Goal: Task Accomplishment & Management: Manage account settings

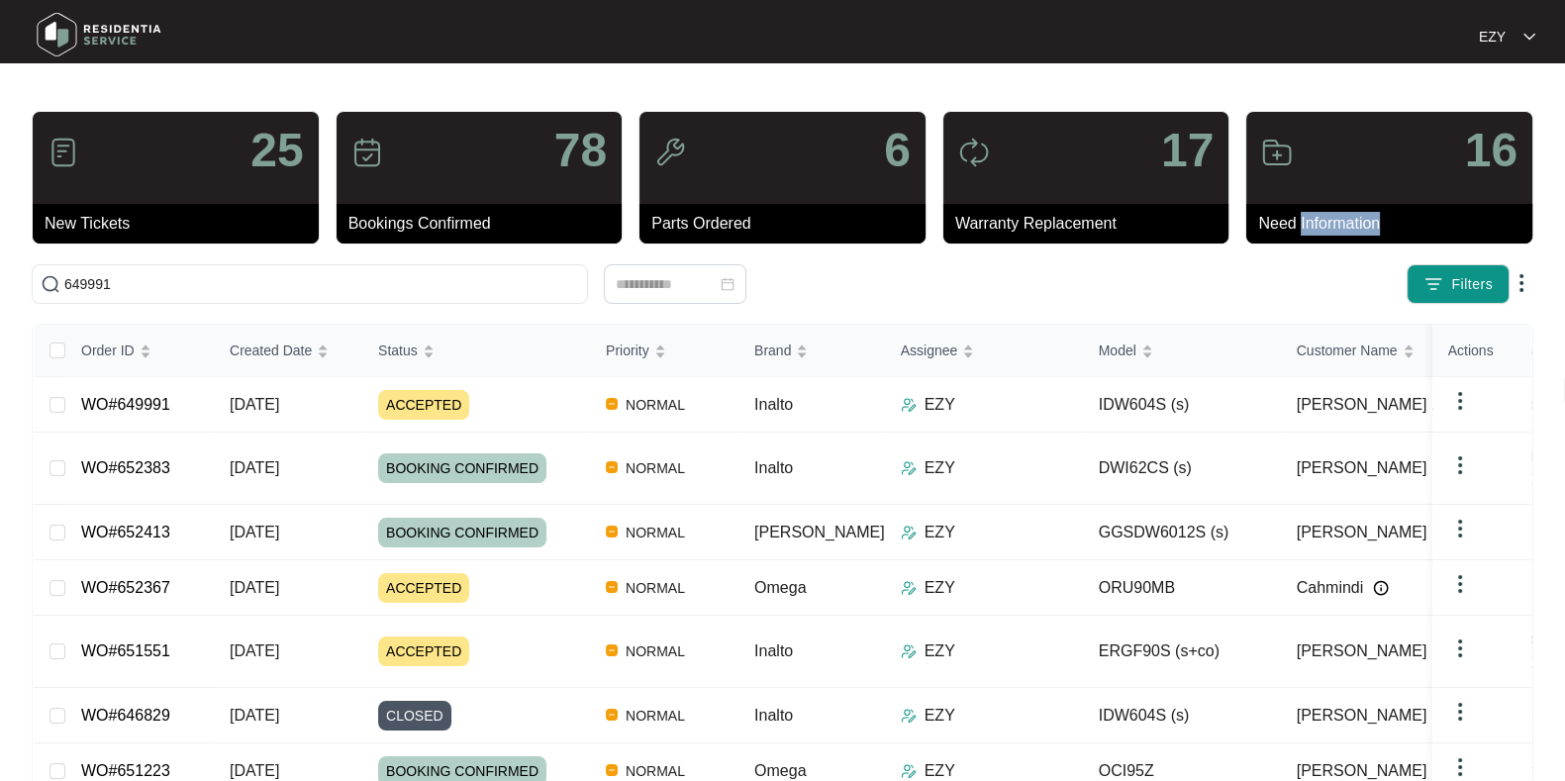
click at [236, 271] on span "649991" at bounding box center [310, 284] width 556 height 40
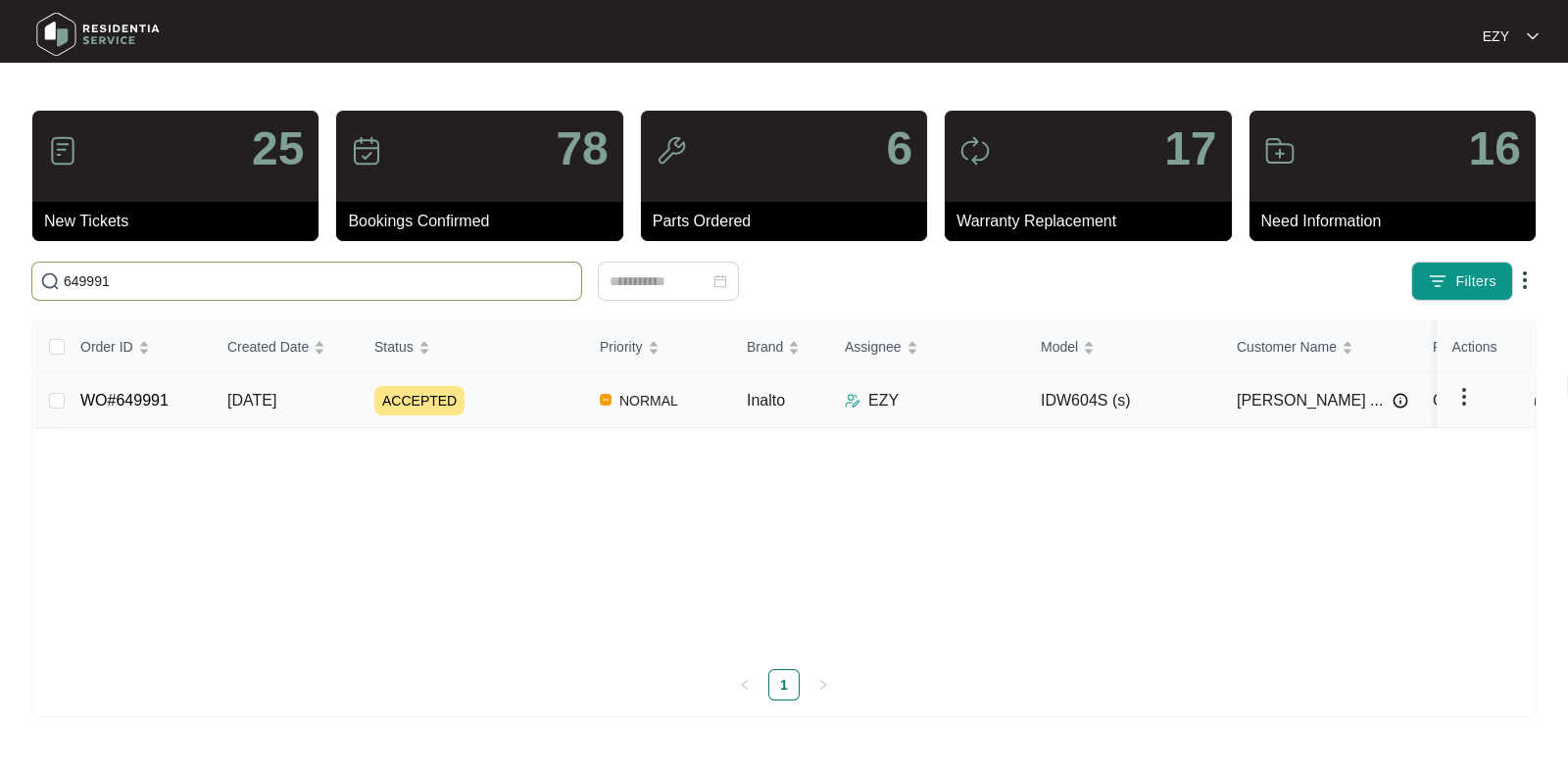
click at [510, 411] on div "ACCEPTED" at bounding box center [479, 401] width 210 height 30
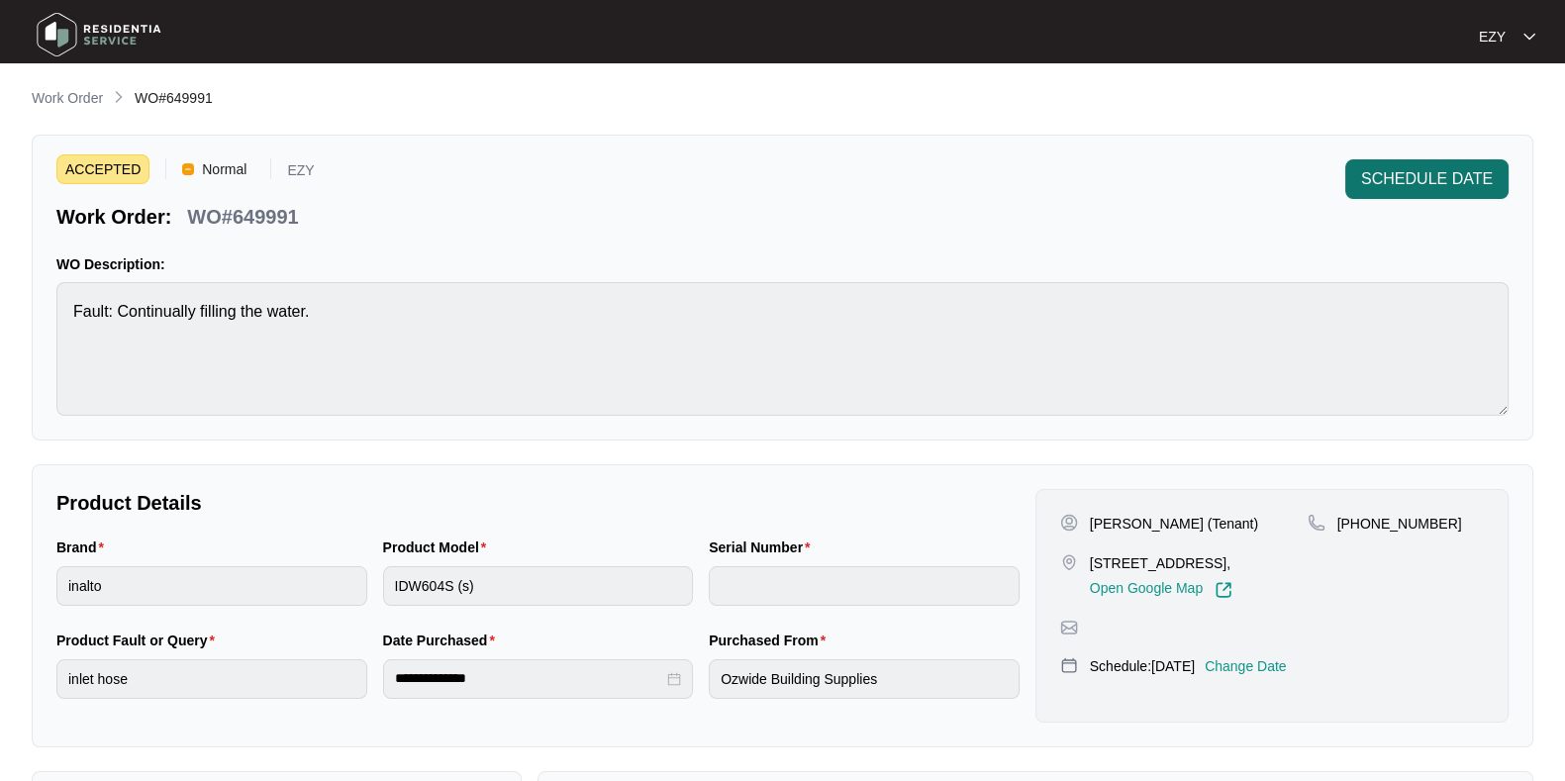
click at [1435, 188] on span "SCHEDULE DATE" at bounding box center [1427, 179] width 132 height 24
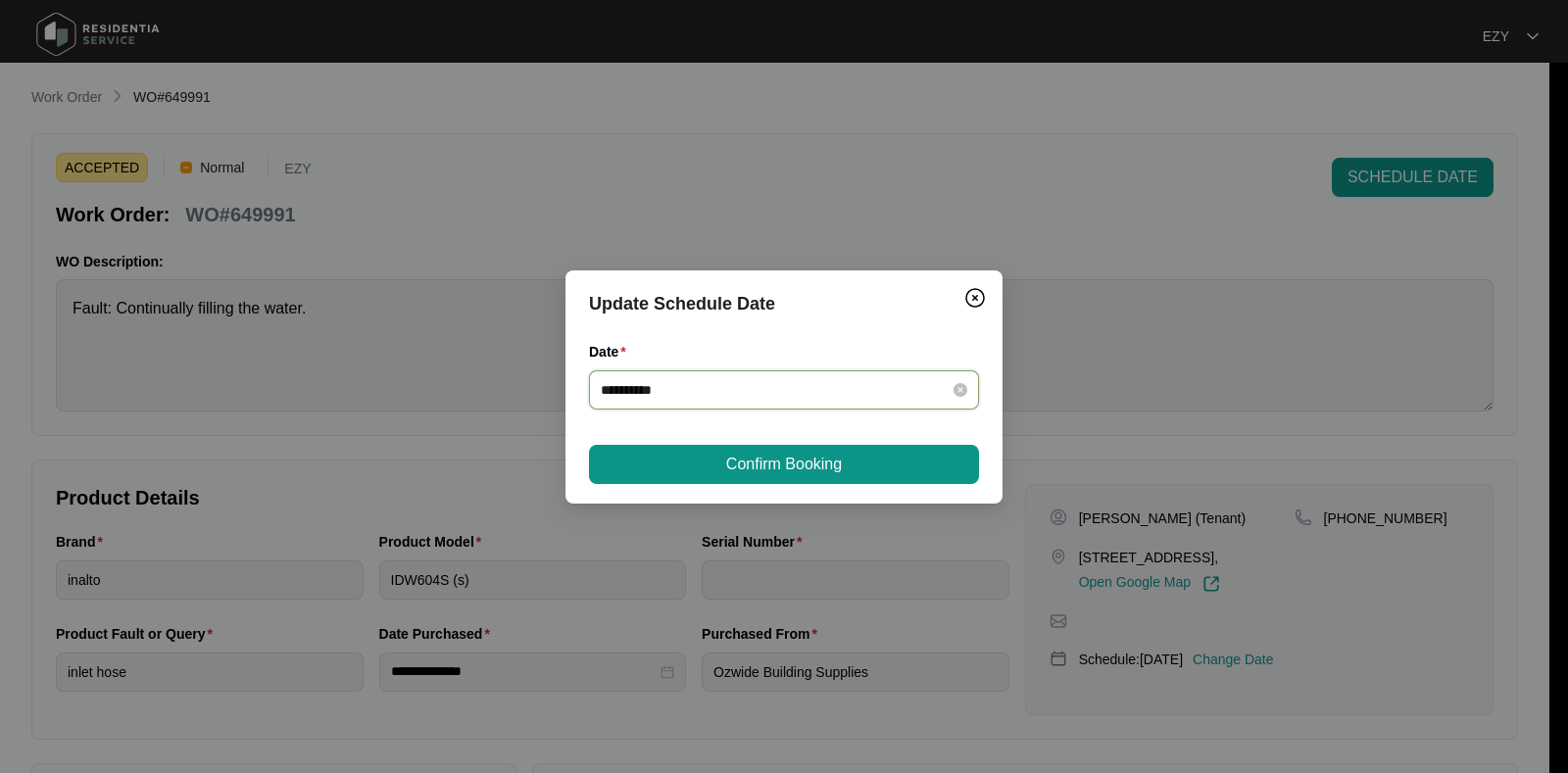
click at [784, 387] on input "**********" at bounding box center [772, 390] width 343 height 22
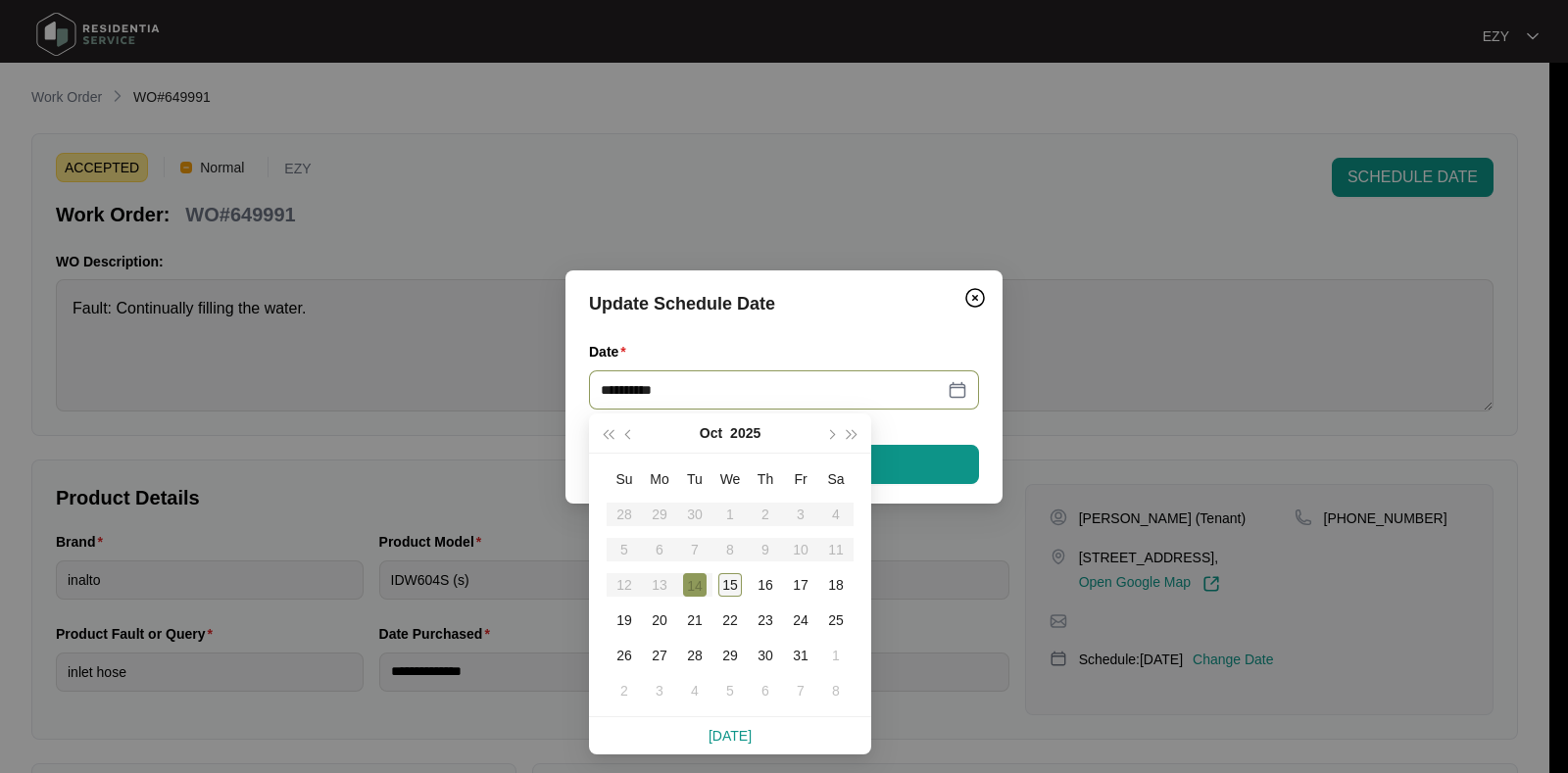
type input "**********"
click at [725, 580] on div "15" at bounding box center [731, 585] width 24 height 24
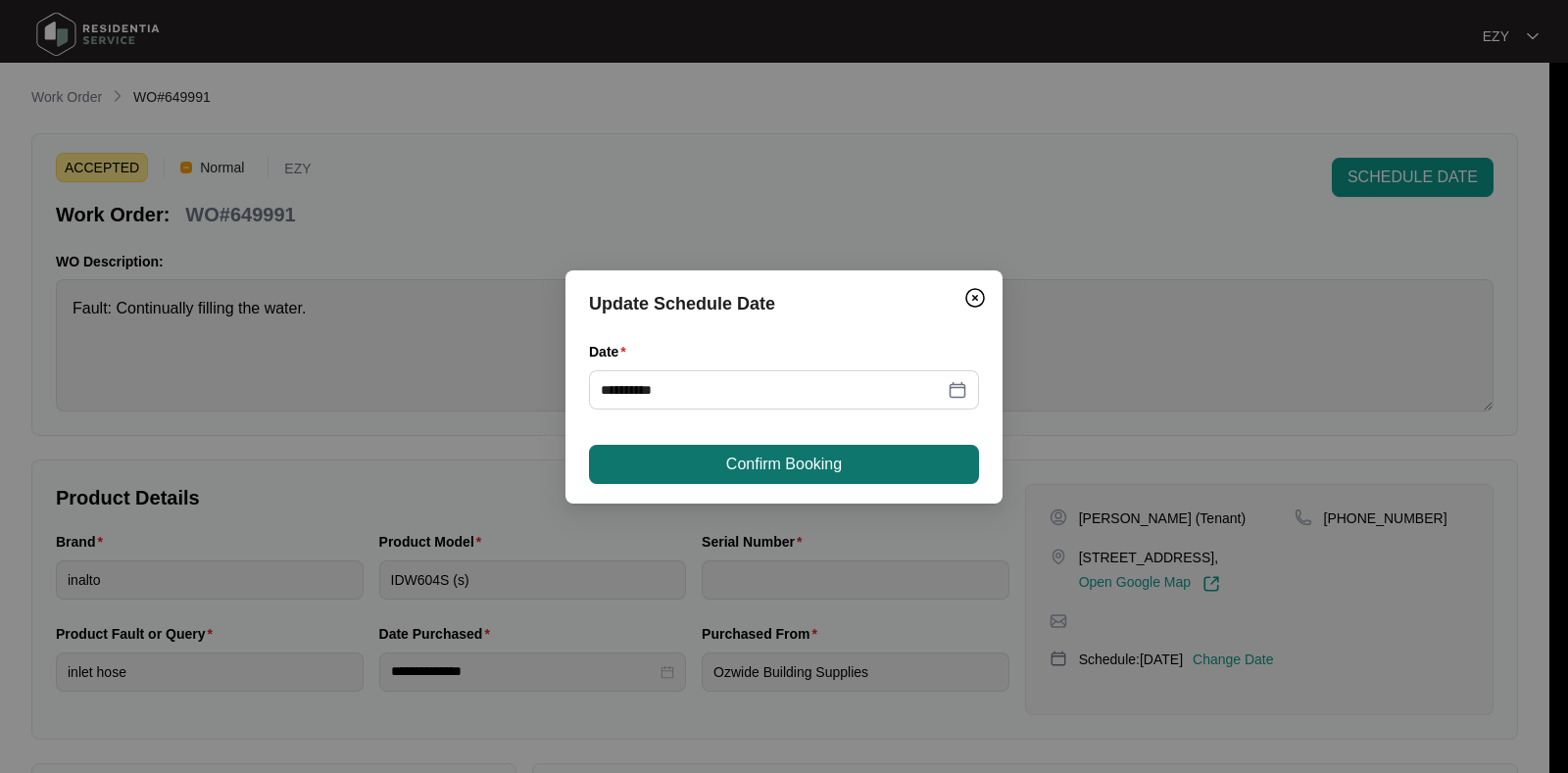
click at [837, 456] on span "Confirm Booking" at bounding box center [784, 464] width 116 height 24
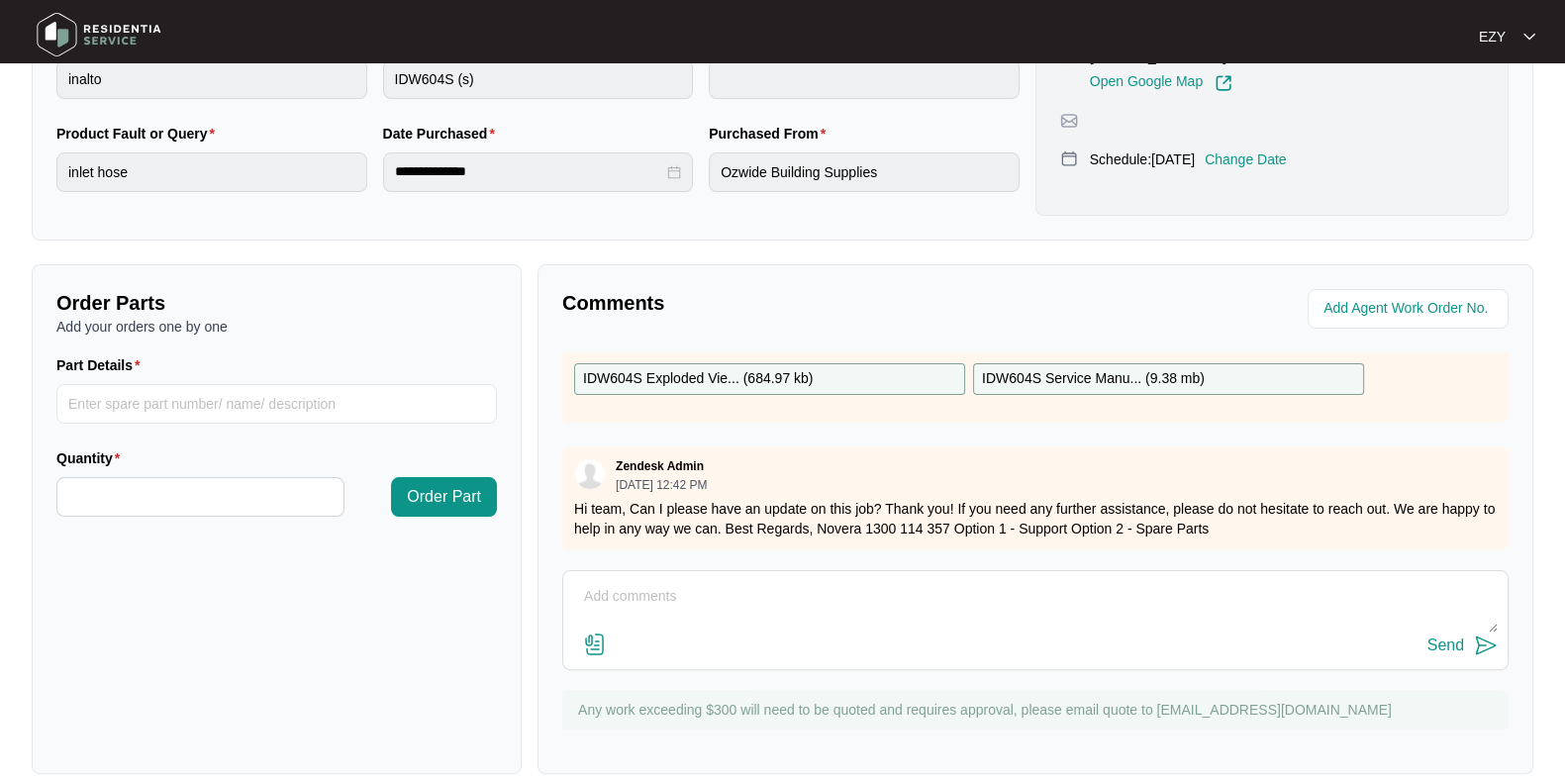
scroll to position [116, 0]
click at [712, 608] on textarea at bounding box center [1035, 606] width 925 height 51
type textarea "Hi there, this job was completed [DATE]. Will close & invoice job soon. Thanks!"
click at [1429, 650] on div "Send" at bounding box center [1445, 646] width 37 height 18
